Goal: Task Accomplishment & Management: Manage account settings

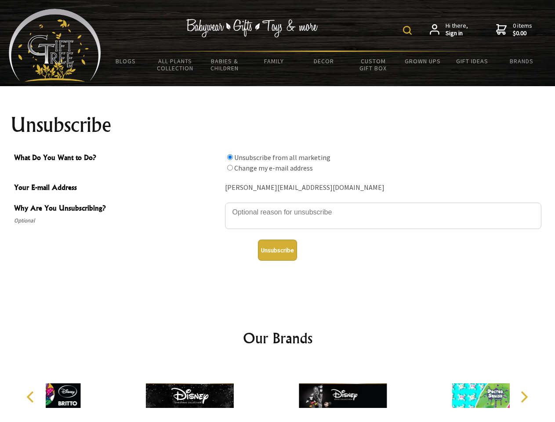
click at [409, 30] on img at bounding box center [407, 30] width 9 height 9
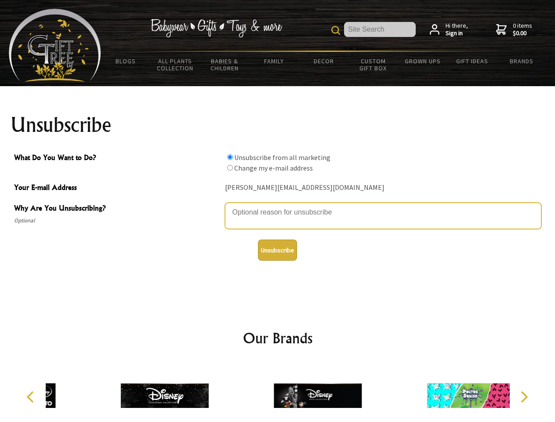
click at [278, 206] on textarea "Why Are You Unsubscribing?" at bounding box center [383, 216] width 317 height 26
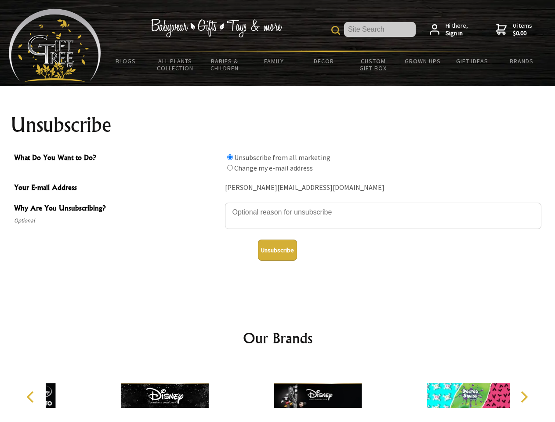
click at [230, 157] on input "What Do You Want to Do?" at bounding box center [230, 157] width 6 height 6
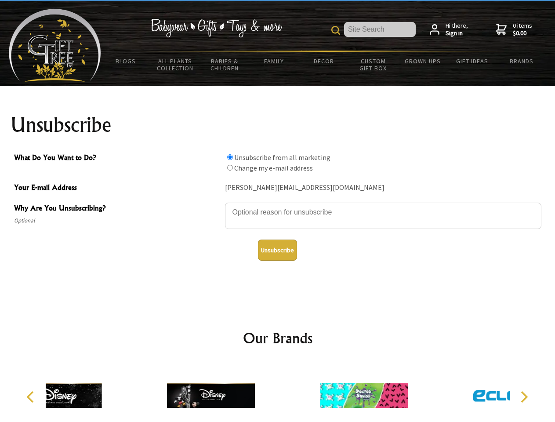
click at [230, 168] on input "What Do You Want to Do?" at bounding box center [230, 168] width 6 height 6
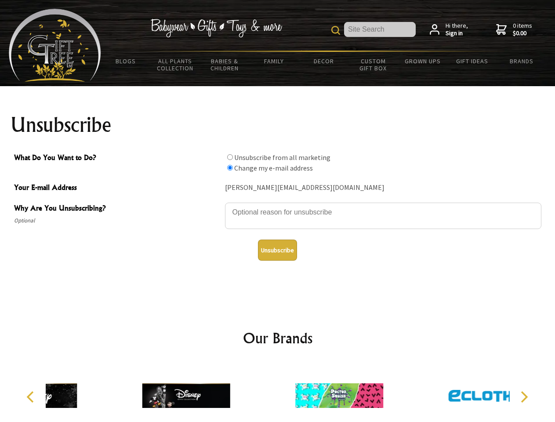
radio input "true"
click at [278, 250] on button "Unsubscribe" at bounding box center [277, 250] width 39 height 21
click at [278, 392] on div at bounding box center [339, 397] width 153 height 69
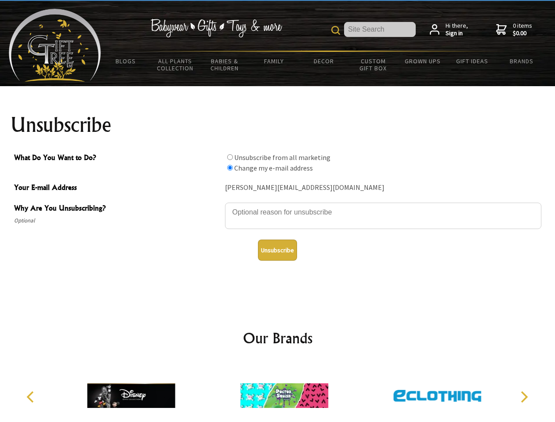
click at [32, 397] on icon "Previous" at bounding box center [31, 396] width 11 height 11
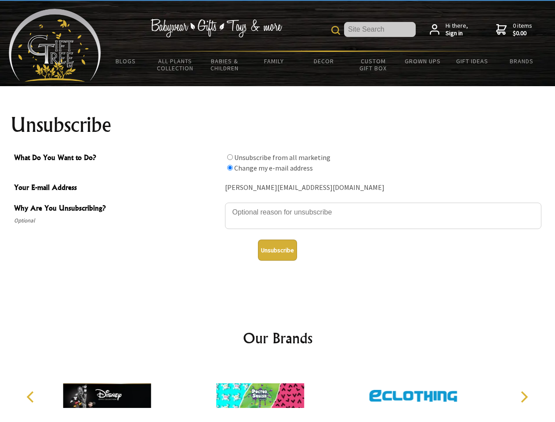
click at [524, 397] on icon "Next" at bounding box center [523, 396] width 11 height 11
